Goal: Information Seeking & Learning: Learn about a topic

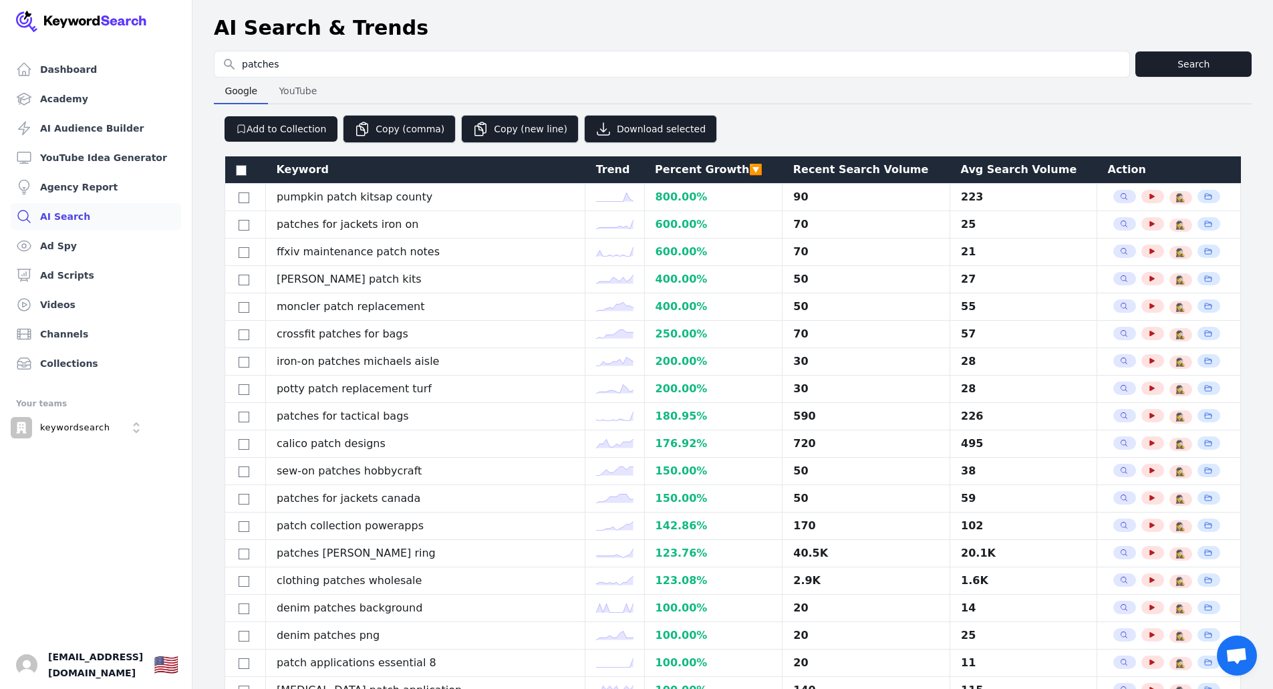
select select "50"
click at [793, 168] on div "Recent Search Volume" at bounding box center [866, 170] width 146 height 16
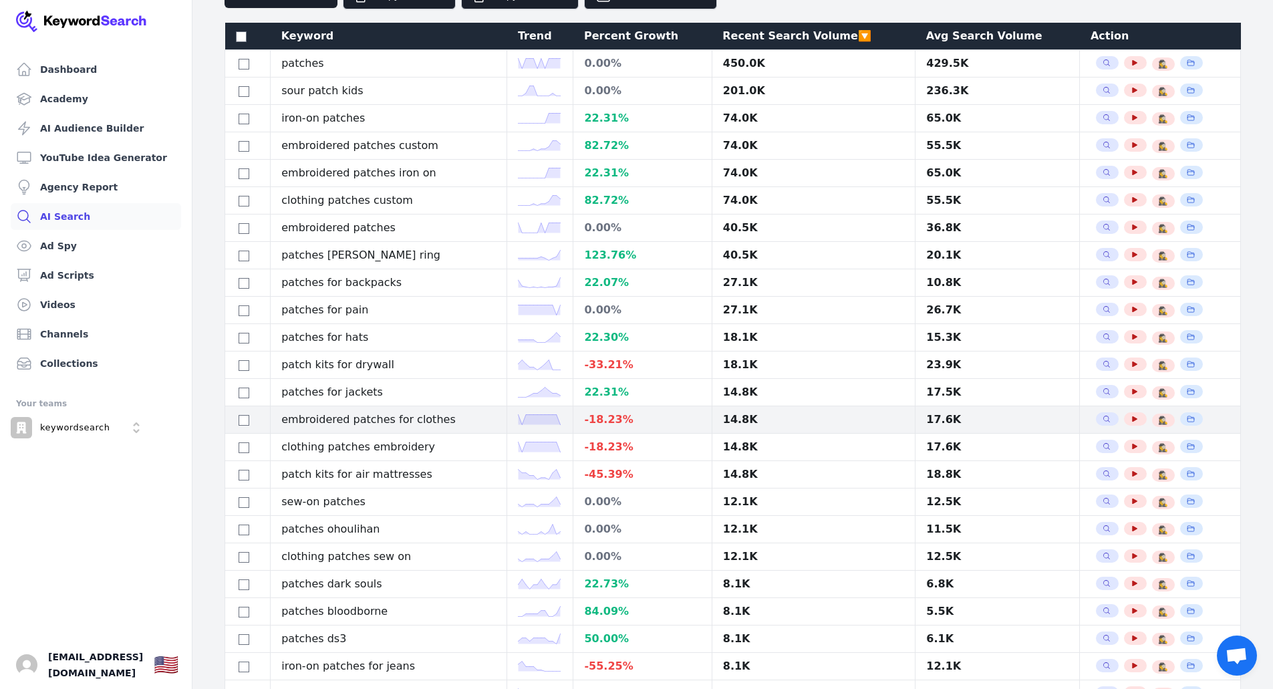
scroll to position [201, 0]
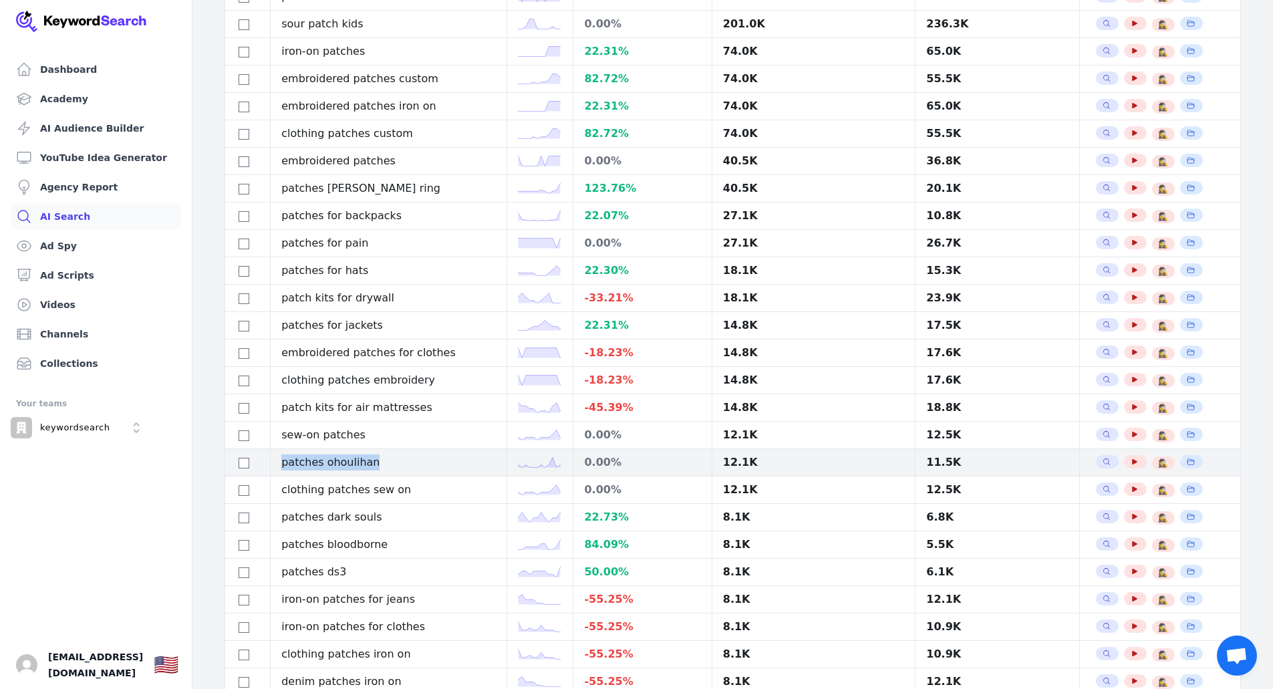
drag, startPoint x: 385, startPoint y: 462, endPoint x: 279, endPoint y: 457, distance: 106.4
click at [279, 457] on td "patches ohoulihan" at bounding box center [389, 462] width 237 height 27
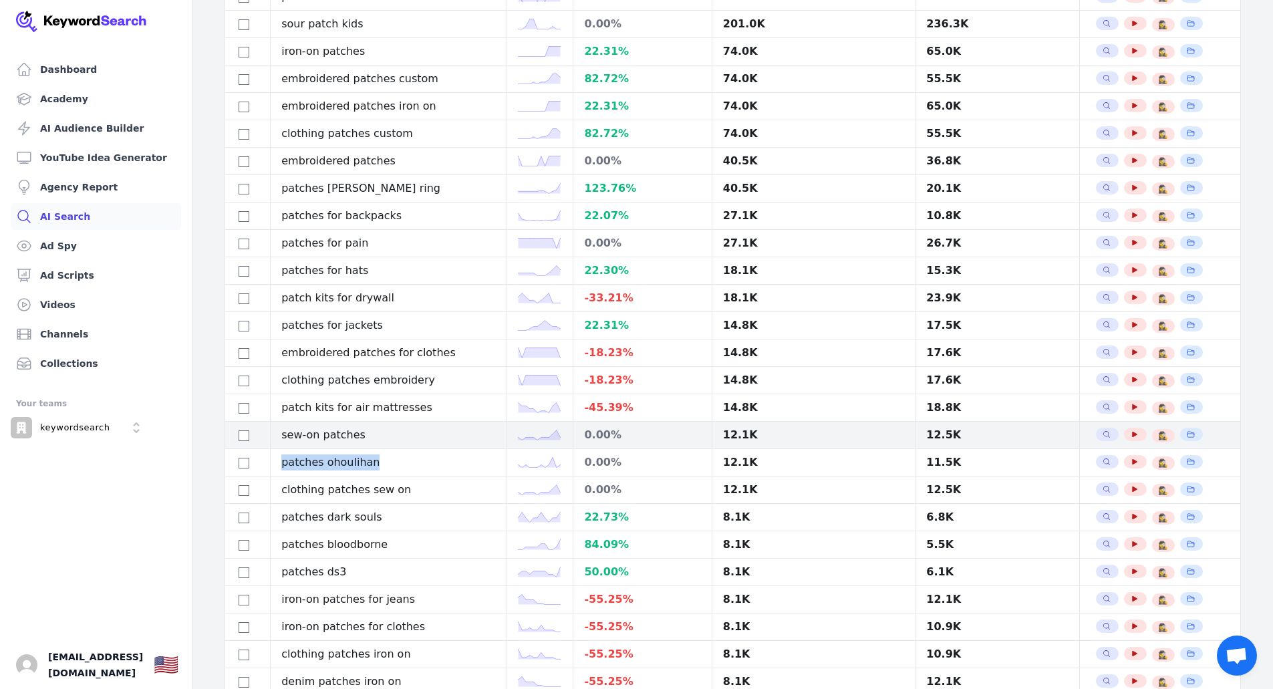
copy td "patches ohoulihan"
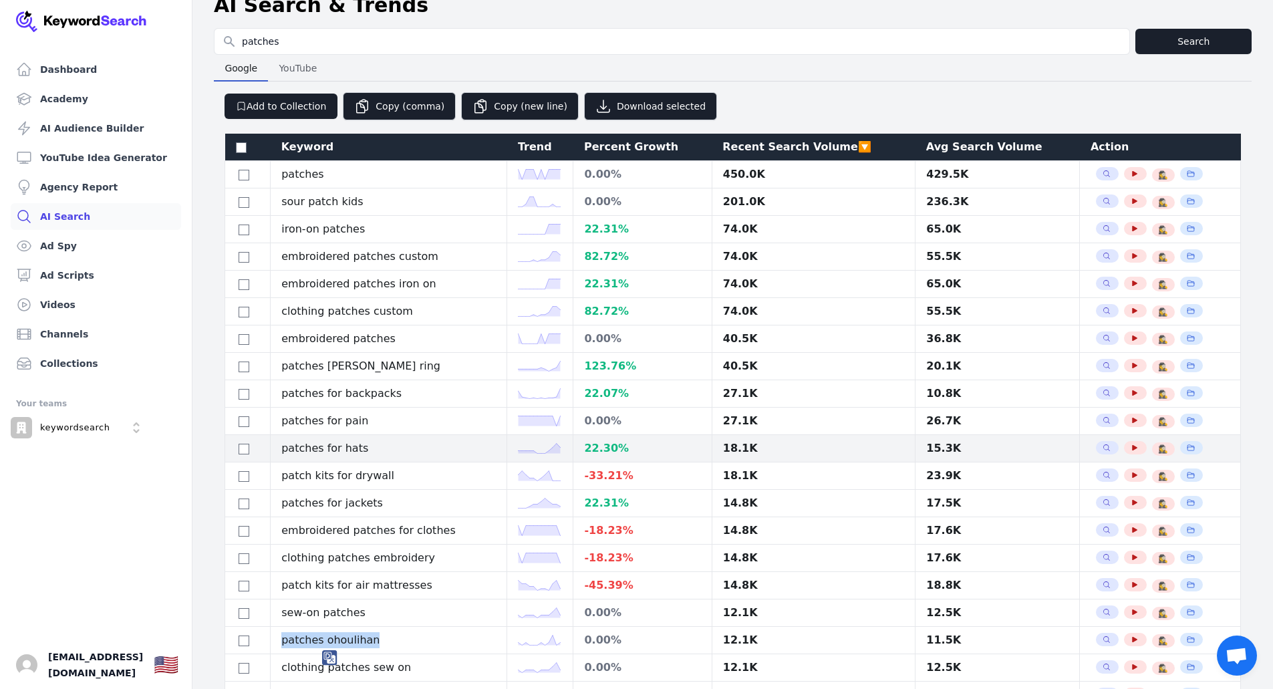
scroll to position [0, 0]
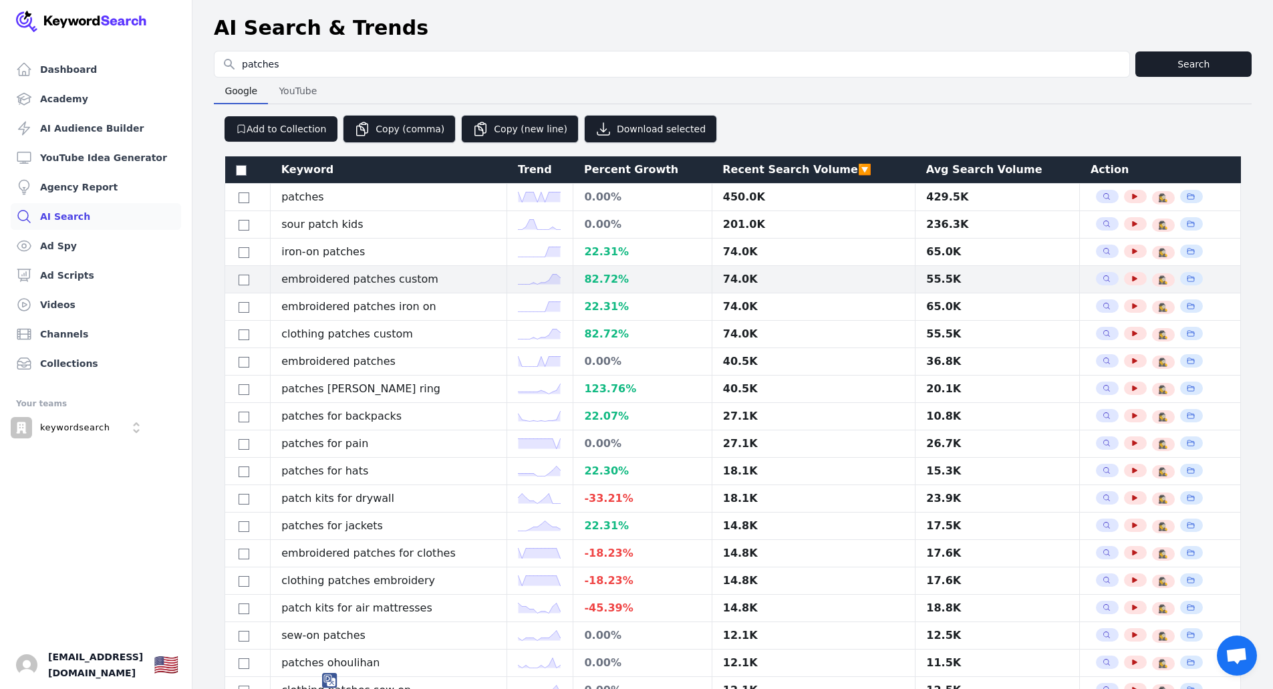
click at [364, 278] on td "embroidered patches custom" at bounding box center [389, 279] width 237 height 27
click at [364, 279] on td "embroidered patches custom" at bounding box center [389, 279] width 237 height 27
copy tr "embroidered patches custom"
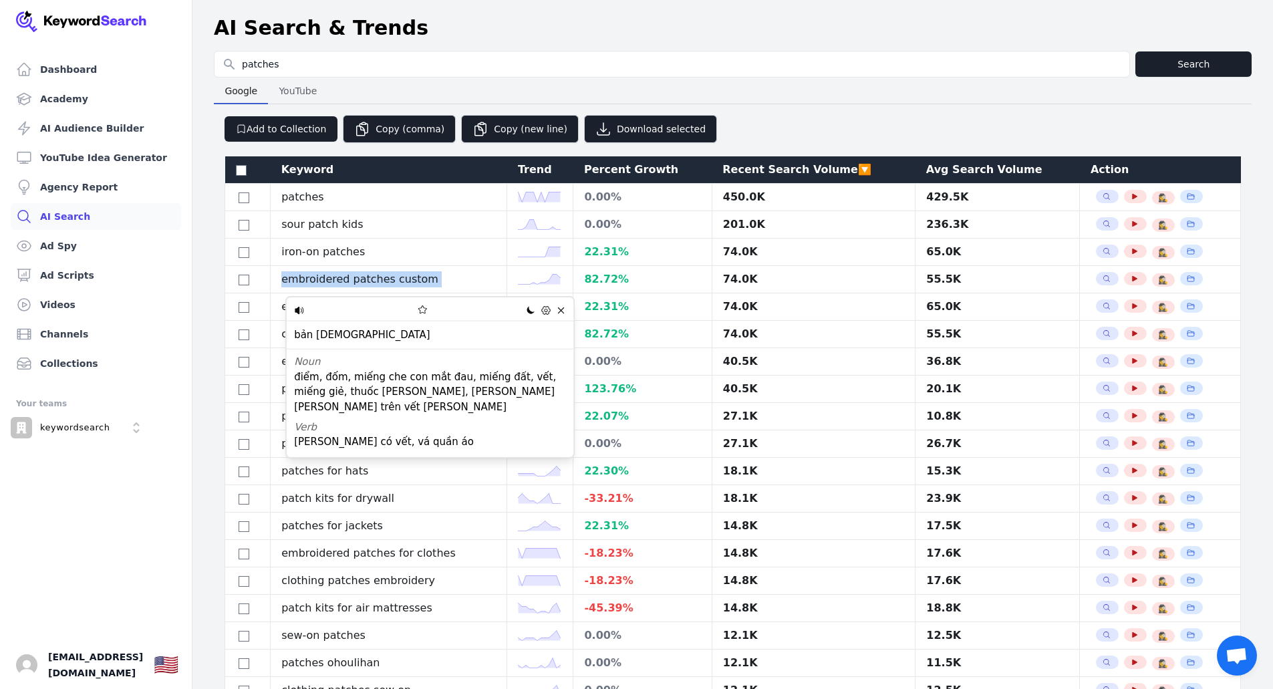
click at [480, 317] on div "Lo-Fi Pastel Fantasy Autumn Retro Synthwave [DATE] Dracula Coffee Dim Sunset Cy…" at bounding box center [430, 308] width 287 height 23
click at [559, 312] on icon at bounding box center [561, 310] width 6 height 6
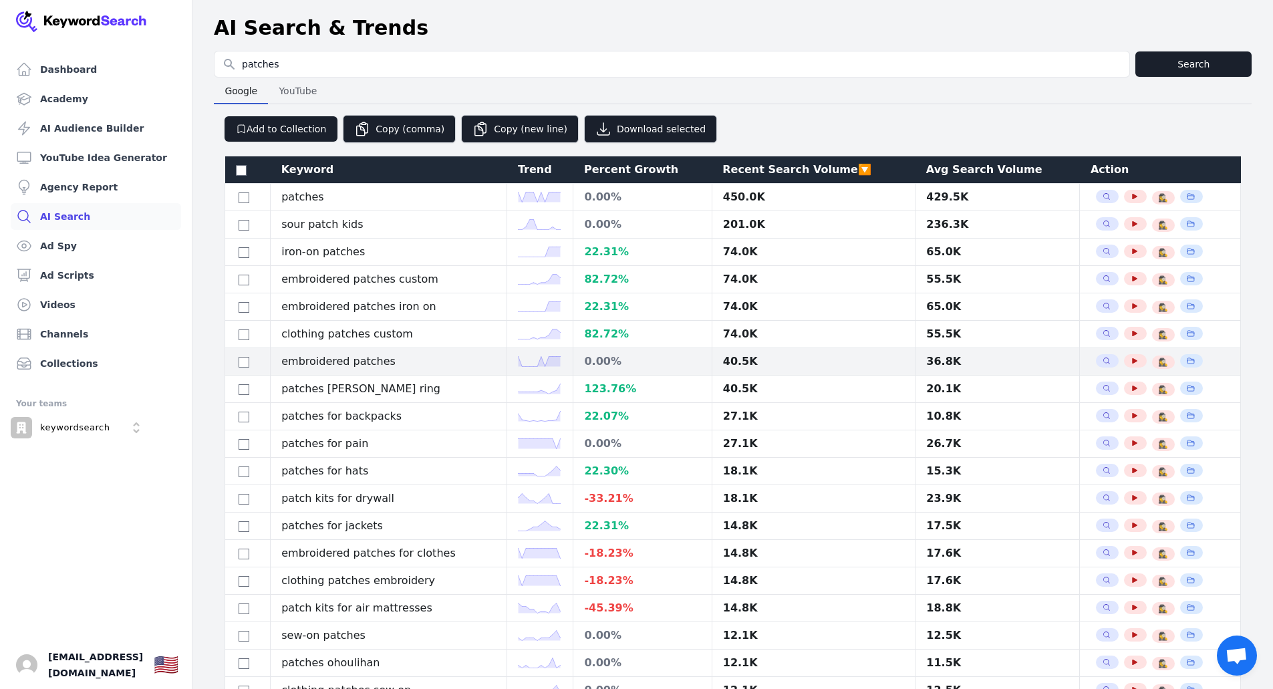
click at [356, 366] on td "embroidered patches" at bounding box center [389, 361] width 237 height 27
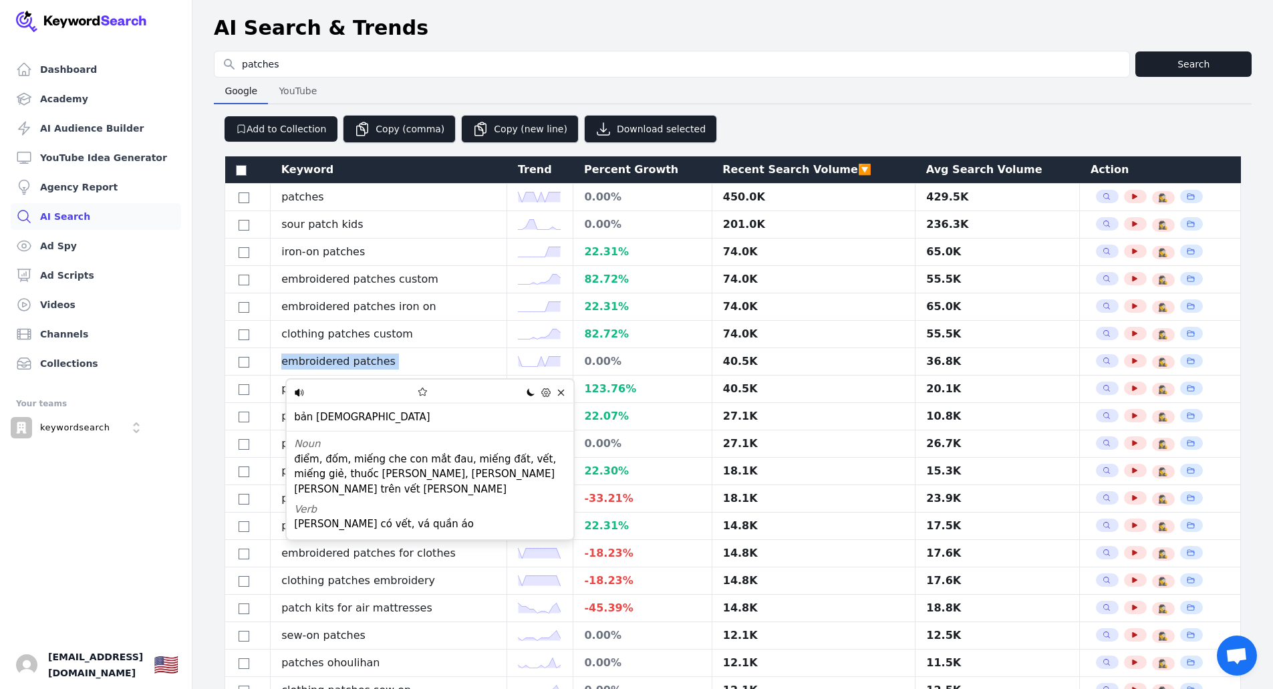
copy tr "embroidered patches"
click at [426, 355] on td "embroidered patches" at bounding box center [389, 361] width 237 height 27
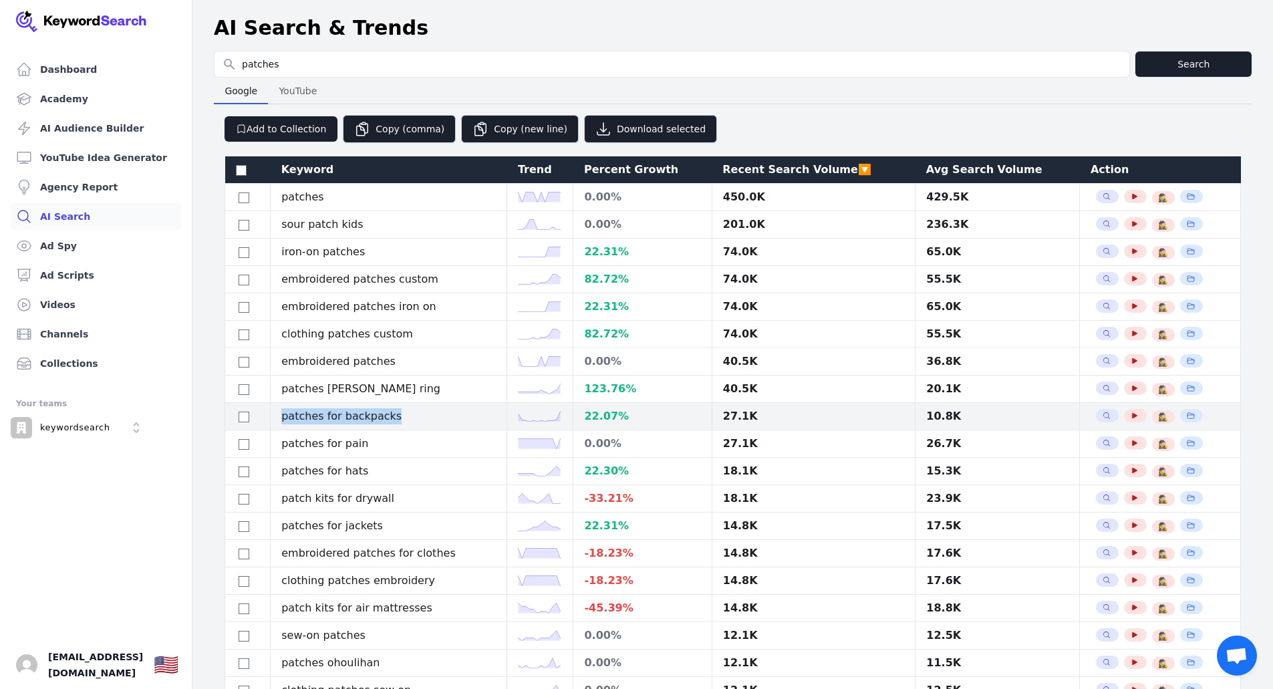
drag, startPoint x: 394, startPoint y: 416, endPoint x: 279, endPoint y: 417, distance: 114.3
click at [279, 417] on td "patches for backpacks" at bounding box center [389, 416] width 237 height 27
copy td "patches for backpacks"
